Goal: Task Accomplishment & Management: Use online tool/utility

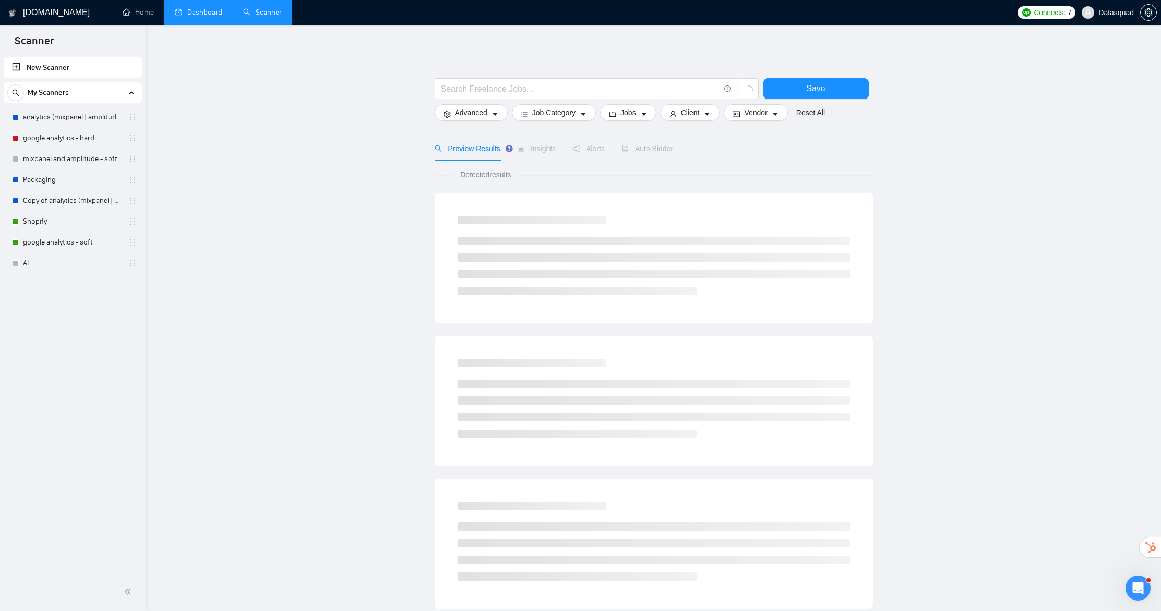
click at [209, 12] on link "Dashboard" at bounding box center [198, 12] width 47 height 9
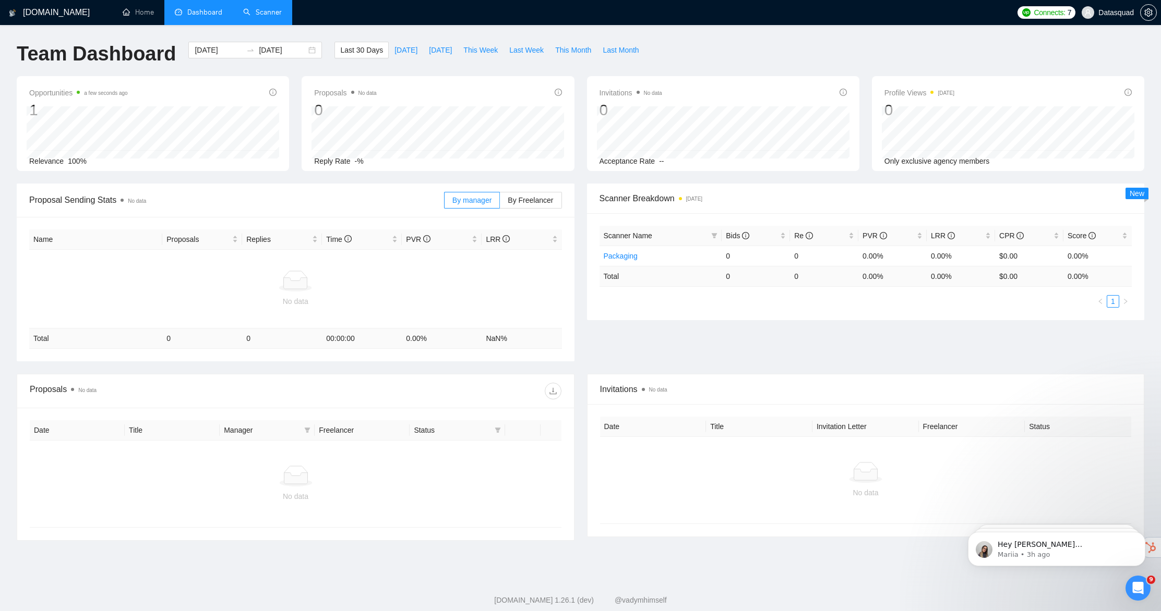
click at [270, 10] on link "Scanner" at bounding box center [262, 12] width 39 height 9
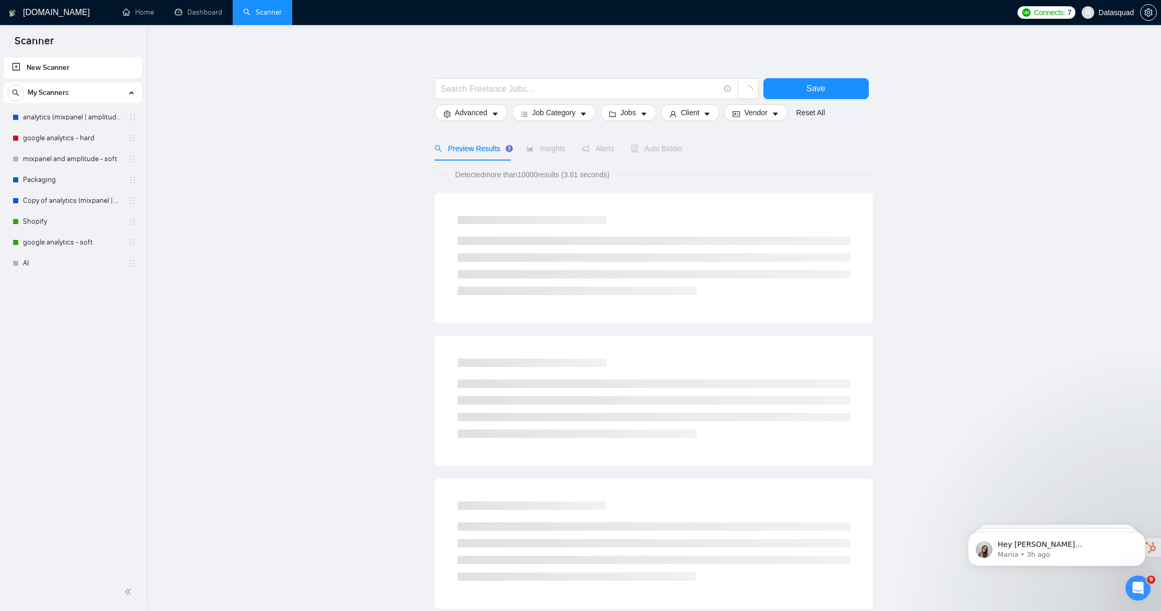
click at [135, 94] on div "My Scanners" at bounding box center [72, 92] width 131 height 21
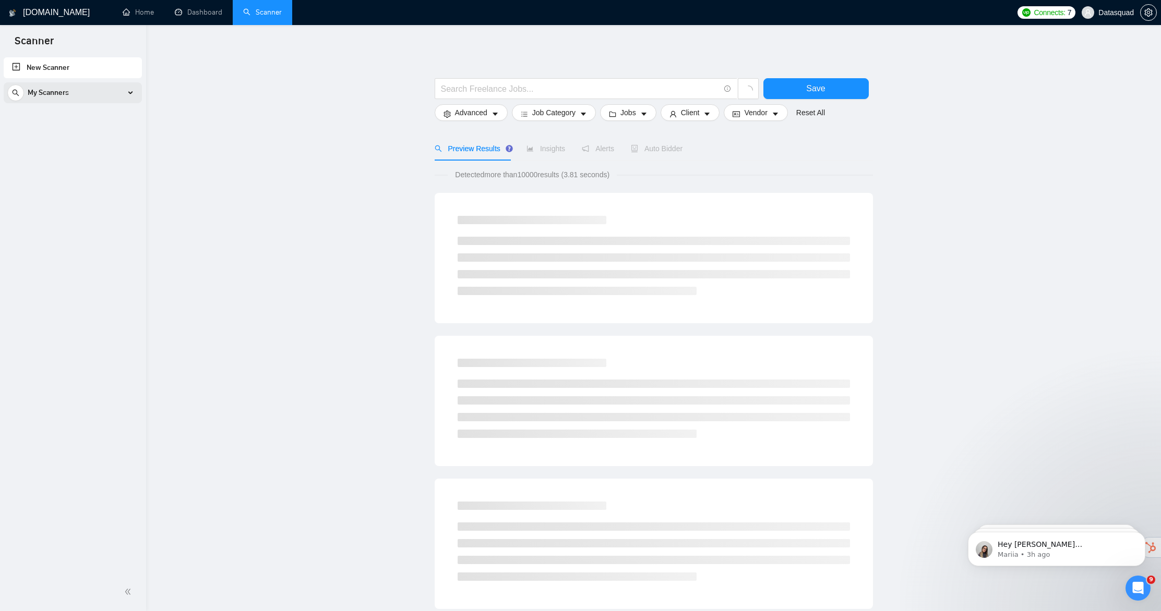
click at [135, 94] on div "My Scanners" at bounding box center [72, 92] width 131 height 21
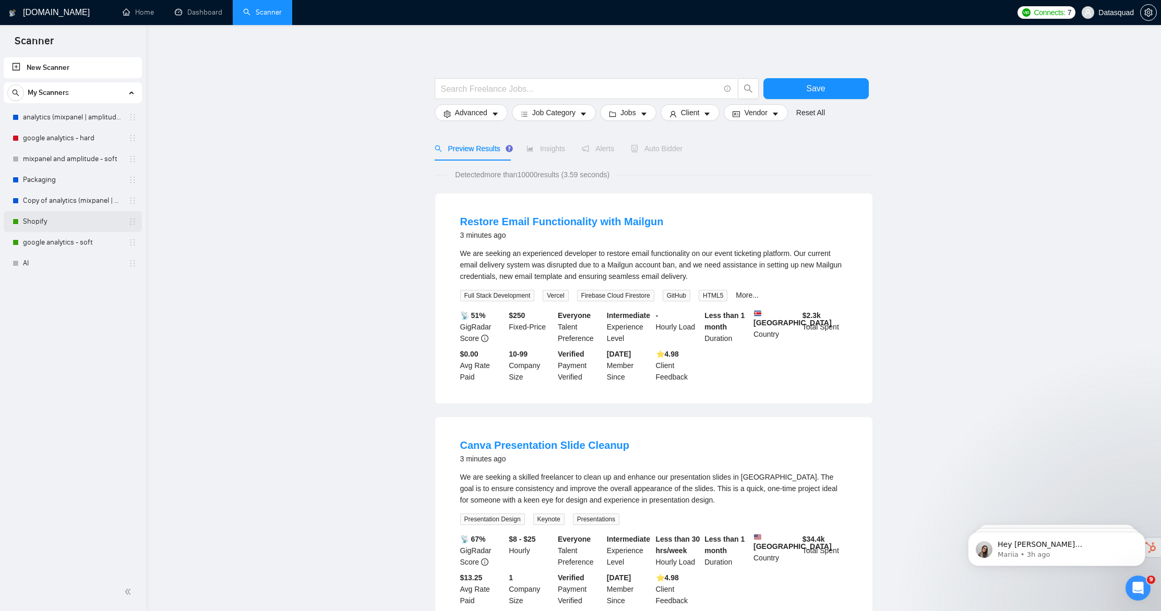
click at [60, 222] on link "Shopify" at bounding box center [72, 221] width 99 height 21
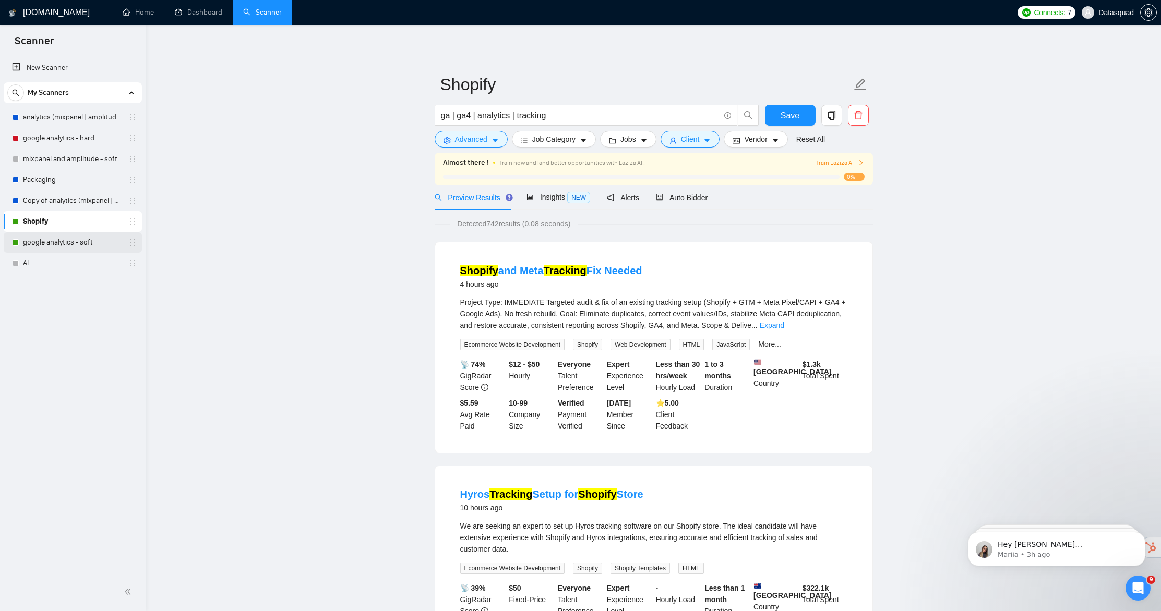
click at [51, 247] on link "google analytics - soft" at bounding box center [72, 242] width 99 height 21
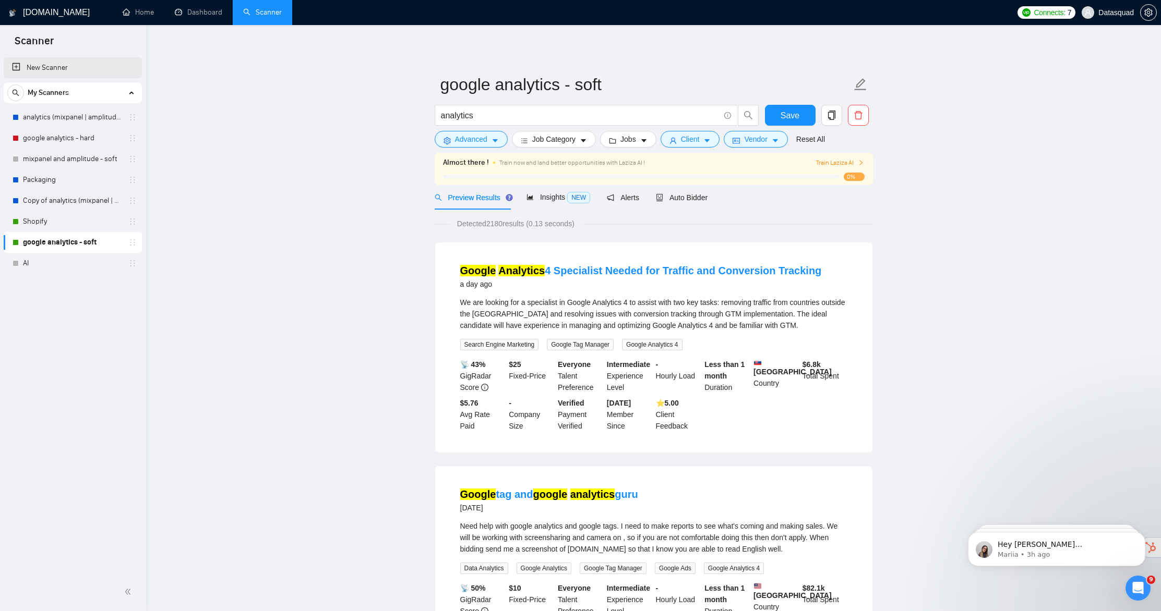
click at [64, 68] on link "New Scanner" at bounding box center [73, 67] width 122 height 21
